Goal: Task Accomplishment & Management: Complete application form

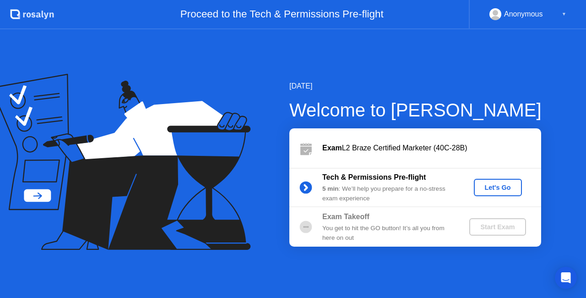
click at [506, 193] on button "Let's Go" at bounding box center [498, 187] width 48 height 17
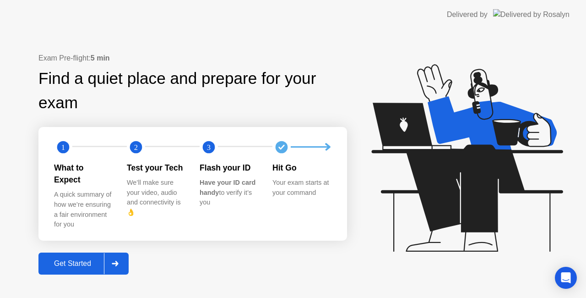
click at [69, 259] on div "Get Started" at bounding box center [72, 263] width 63 height 8
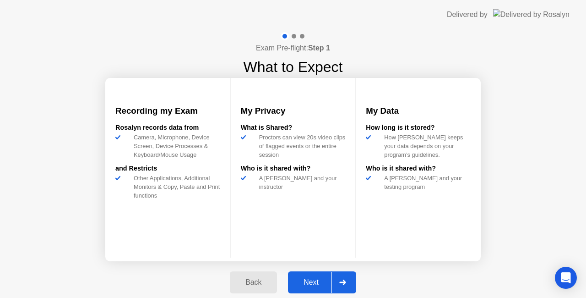
click at [311, 278] on div "Next" at bounding box center [311, 282] width 41 height 8
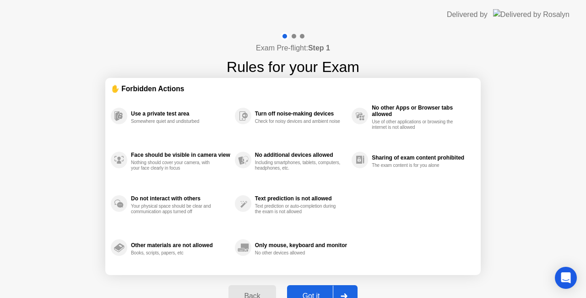
click at [321, 292] on div "Got it" at bounding box center [311, 296] width 43 height 8
select select "**********"
select select "*******"
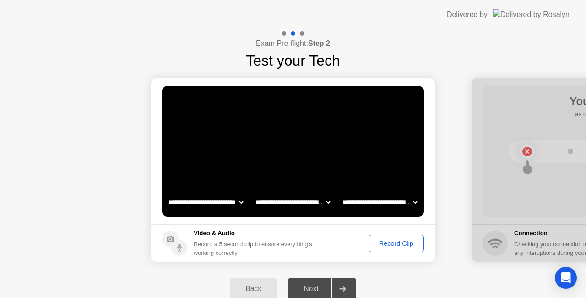
click at [395, 244] on div "Record Clip" at bounding box center [396, 243] width 49 height 7
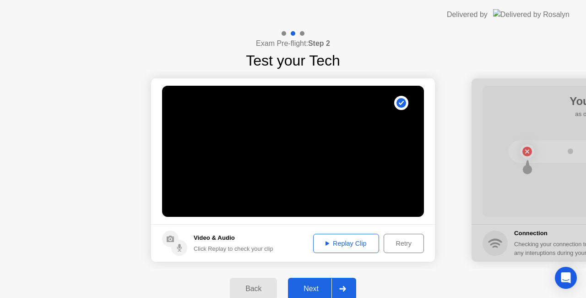
drag, startPoint x: 325, startPoint y: 282, endPoint x: 339, endPoint y: 270, distance: 18.5
click at [324, 282] on button "Next" at bounding box center [322, 289] width 68 height 22
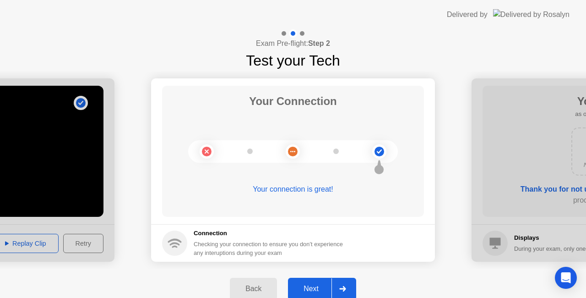
click at [317, 284] on div "Next" at bounding box center [311, 288] width 41 height 8
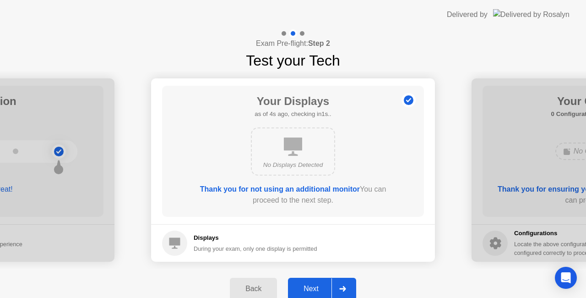
click at [313, 288] on div "Next" at bounding box center [311, 288] width 41 height 8
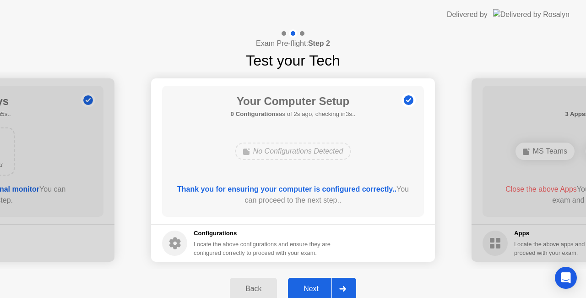
click at [311, 286] on div "Next" at bounding box center [311, 288] width 41 height 8
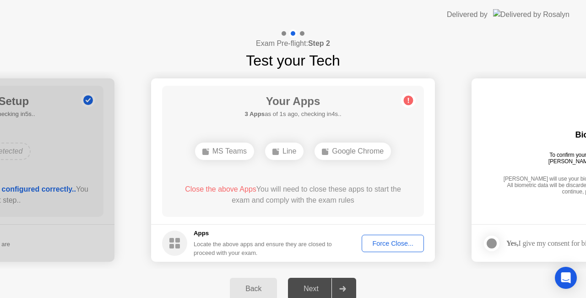
click at [411, 246] on div "Force Close..." at bounding box center [393, 243] width 56 height 7
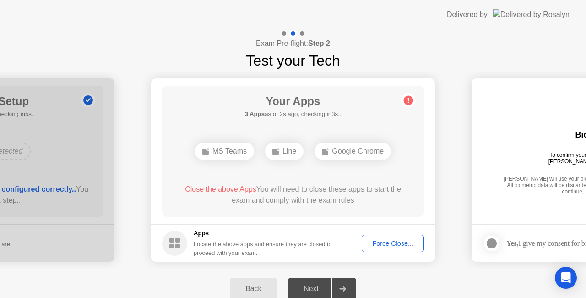
click at [398, 244] on div "Force Close..." at bounding box center [393, 243] width 56 height 7
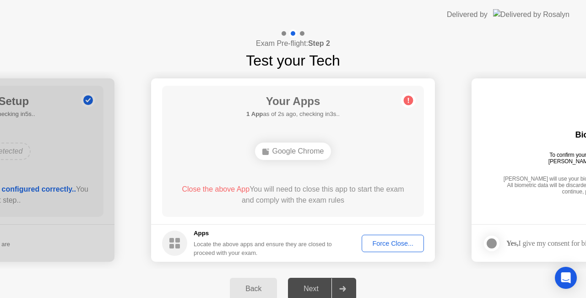
click at [386, 248] on button "Force Close..." at bounding box center [393, 242] width 62 height 17
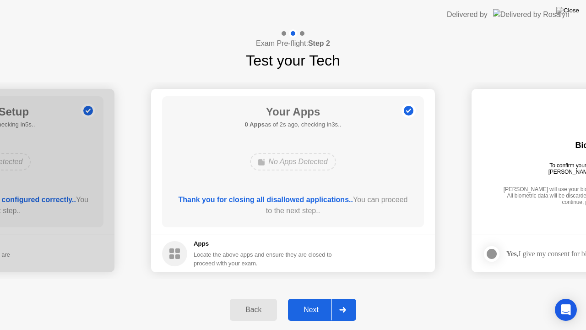
click at [316, 297] on div "Next" at bounding box center [311, 309] width 41 height 8
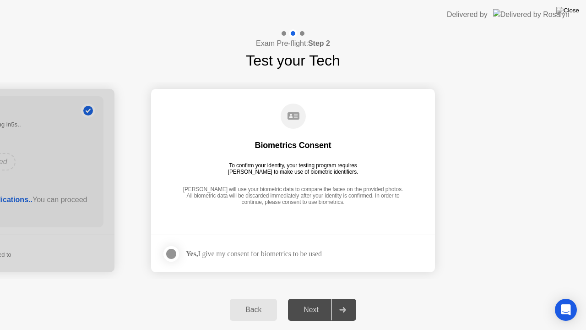
click at [313, 297] on div "Next" at bounding box center [311, 309] width 41 height 8
click at [172, 256] on div at bounding box center [171, 253] width 11 height 11
click at [327, 297] on button "Next" at bounding box center [322, 310] width 68 height 22
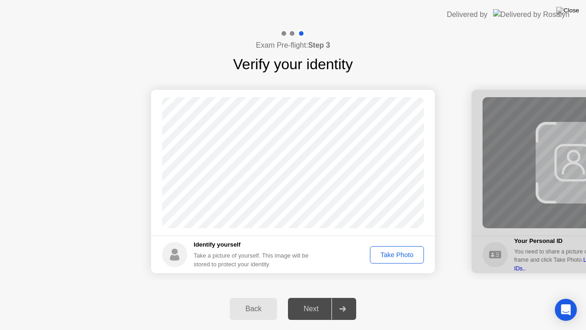
click at [390, 256] on div "Take Photo" at bounding box center [397, 254] width 48 height 7
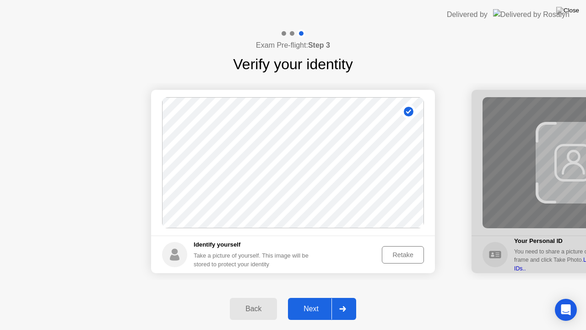
click at [312, 297] on div "Next" at bounding box center [311, 309] width 41 height 8
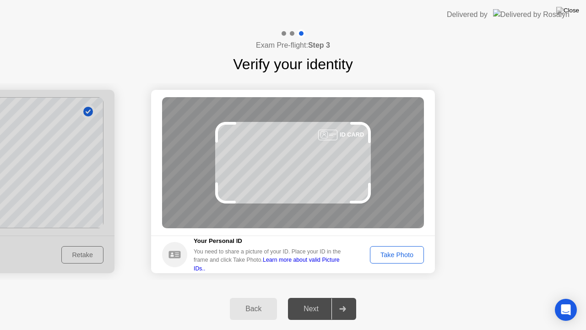
click at [394, 251] on div "Take Photo" at bounding box center [397, 254] width 48 height 7
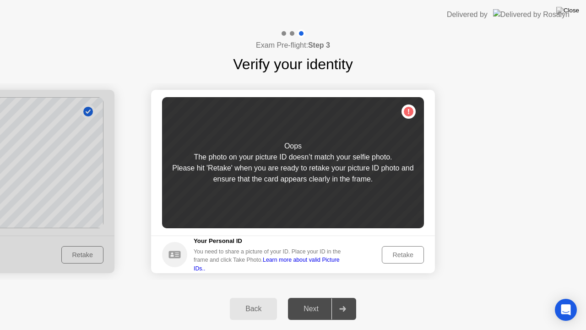
click at [396, 252] on div "Retake" at bounding box center [403, 254] width 36 height 7
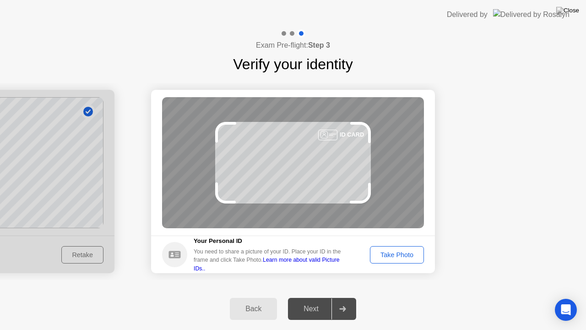
click at [392, 257] on div "Take Photo" at bounding box center [397, 254] width 48 height 7
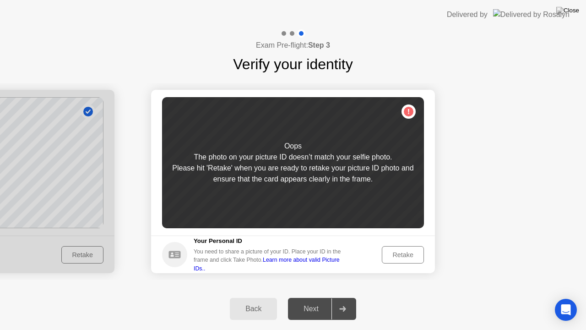
click at [240, 297] on div "Back" at bounding box center [254, 309] width 42 height 8
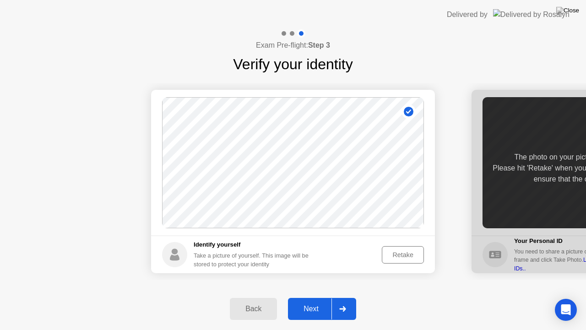
click at [409, 252] on div "Retake" at bounding box center [403, 254] width 36 height 7
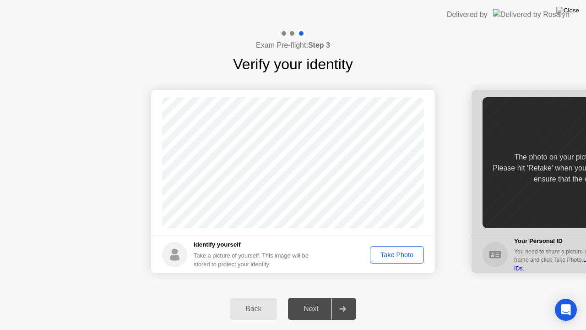
click at [405, 252] on div "Take Photo" at bounding box center [397, 254] width 48 height 7
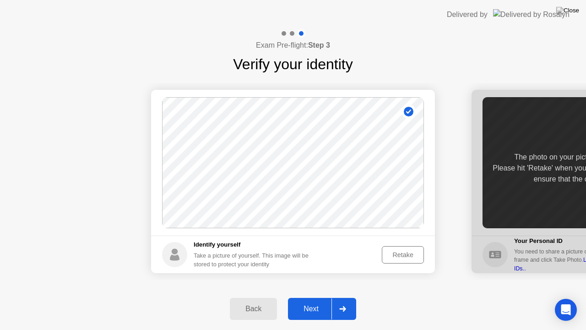
click at [315, 297] on div "Next" at bounding box center [311, 309] width 41 height 8
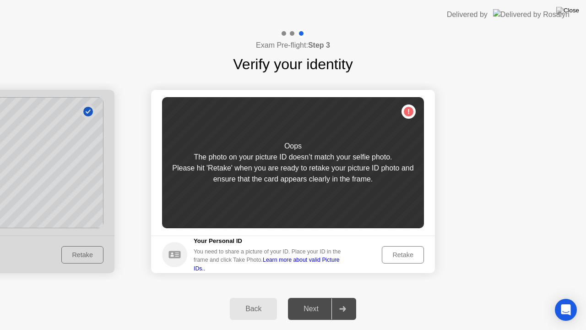
click at [393, 261] on button "Retake" at bounding box center [403, 254] width 42 height 17
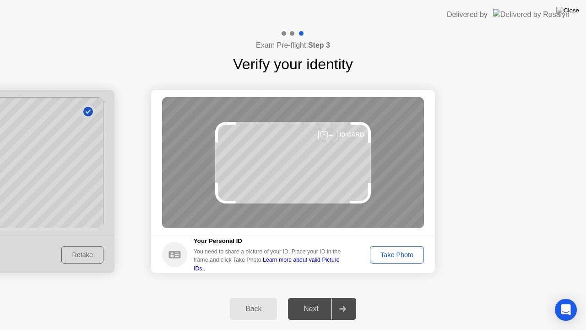
click at [393, 261] on button "Take Photo" at bounding box center [397, 254] width 54 height 17
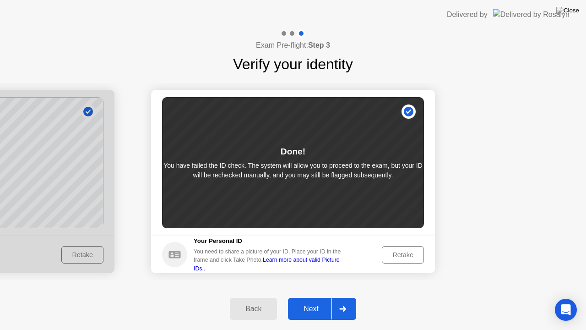
click at [323, 297] on div "Next" at bounding box center [311, 309] width 41 height 8
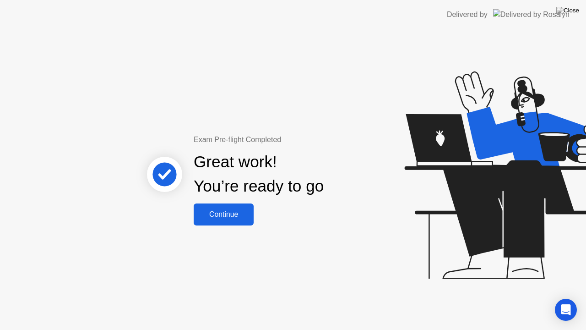
click at [235, 212] on div "Continue" at bounding box center [223, 214] width 54 height 8
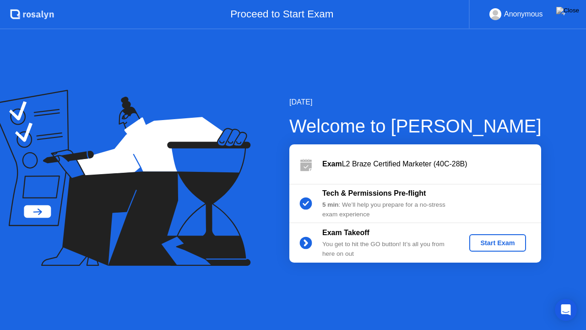
click at [503, 242] on div "Start Exam" at bounding box center [497, 242] width 49 height 7
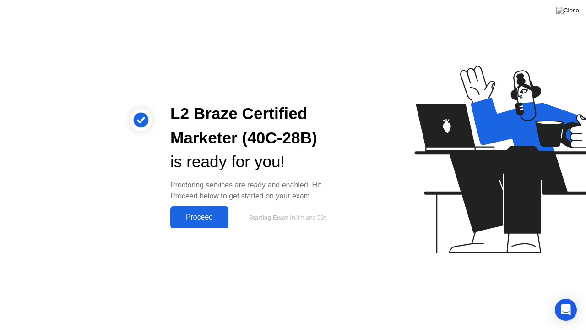
click at [201, 213] on div "Proceed" at bounding box center [199, 217] width 53 height 8
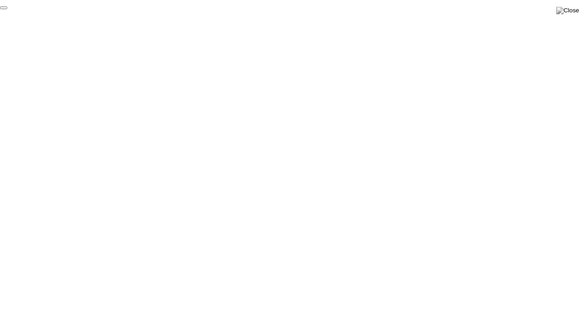
click div "End Proctoring Session"
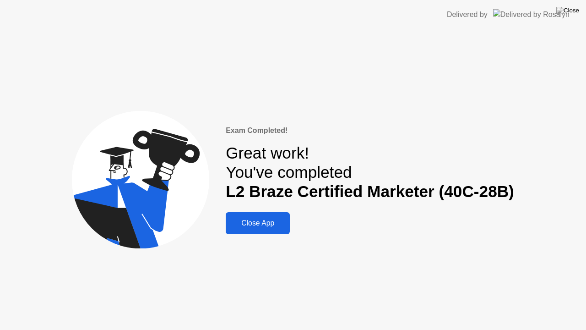
click at [262, 224] on div "Close App" at bounding box center [258, 223] width 59 height 8
